Goal: Find specific page/section: Find specific page/section

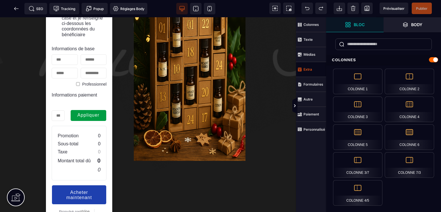
scroll to position [86, 0]
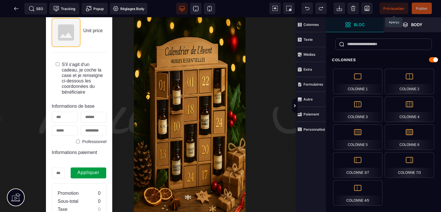
click at [385, 7] on span "Prévisualiser" at bounding box center [393, 8] width 21 height 4
click at [15, 7] on icon at bounding box center [16, 9] width 6 height 6
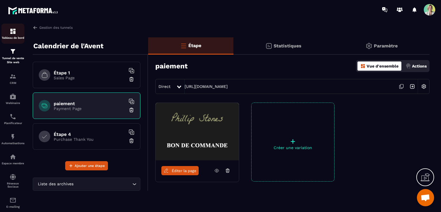
click at [11, 38] on p "Tableau de bord" at bounding box center [12, 37] width 23 height 3
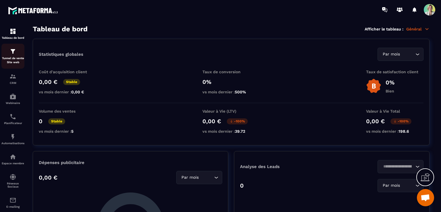
click at [14, 62] on p "Tunnel de vente Site web" at bounding box center [12, 60] width 23 height 8
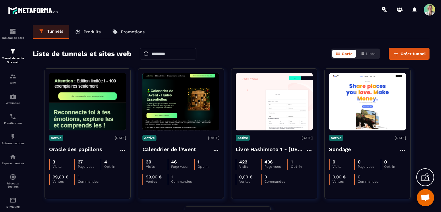
click at [90, 32] on p "Produits" at bounding box center [91, 31] width 17 height 5
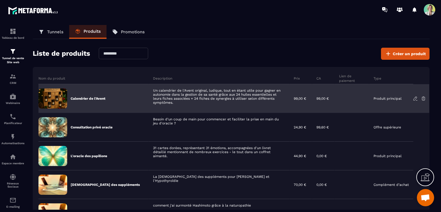
click at [416, 99] on icon at bounding box center [415, 98] width 5 height 5
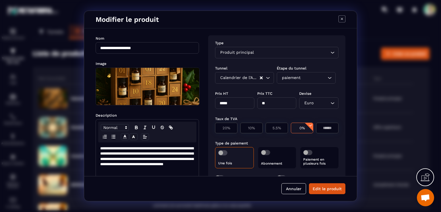
click at [343, 19] on icon "Modal window" at bounding box center [341, 18] width 7 height 7
